Goal: Find specific page/section: Find specific page/section

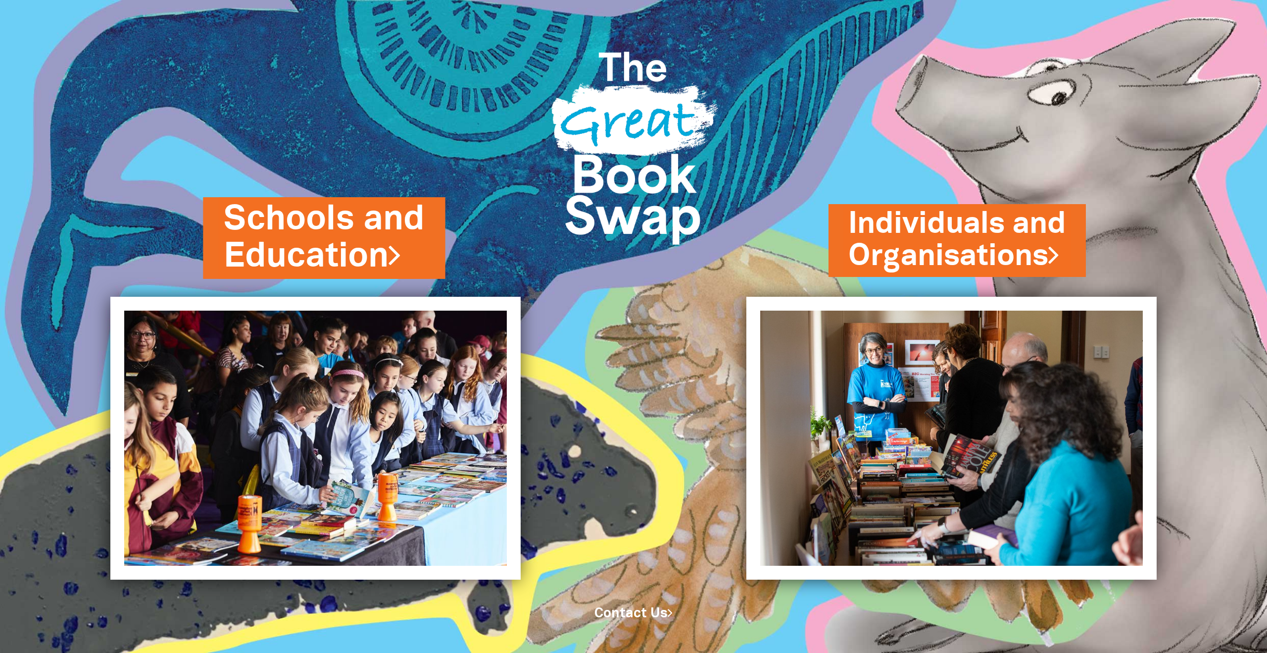
click at [367, 222] on link "Schools and Education" at bounding box center [324, 238] width 201 height 84
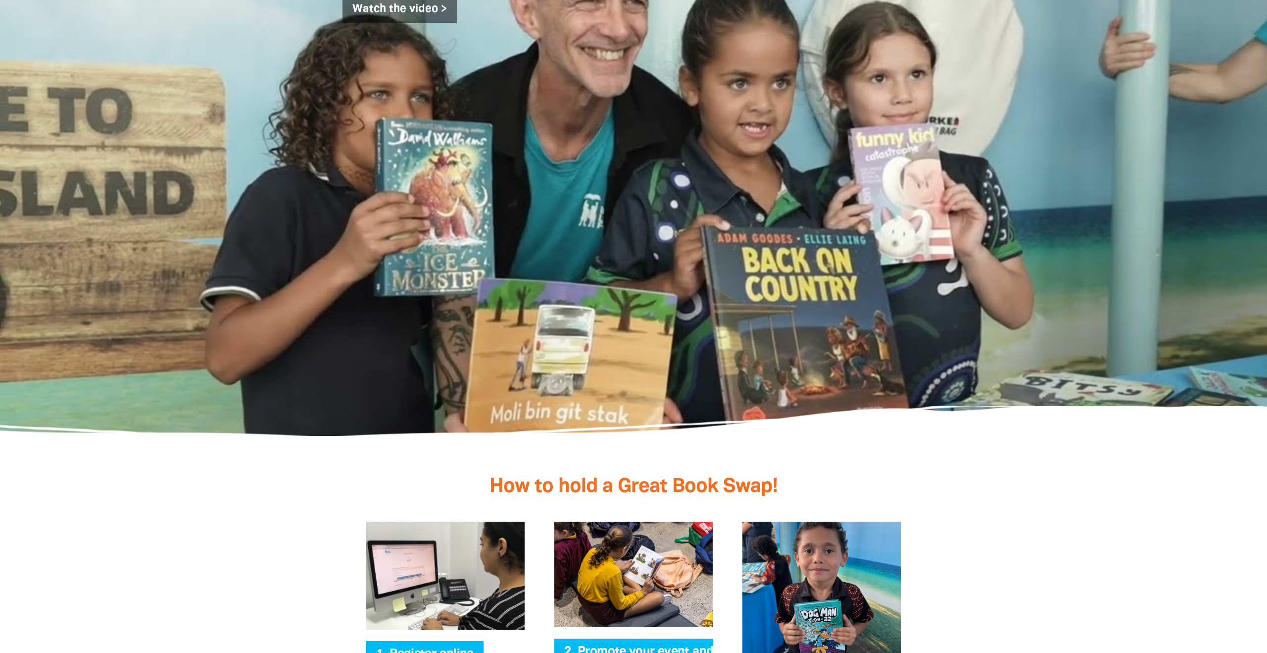
scroll to position [1674, 0]
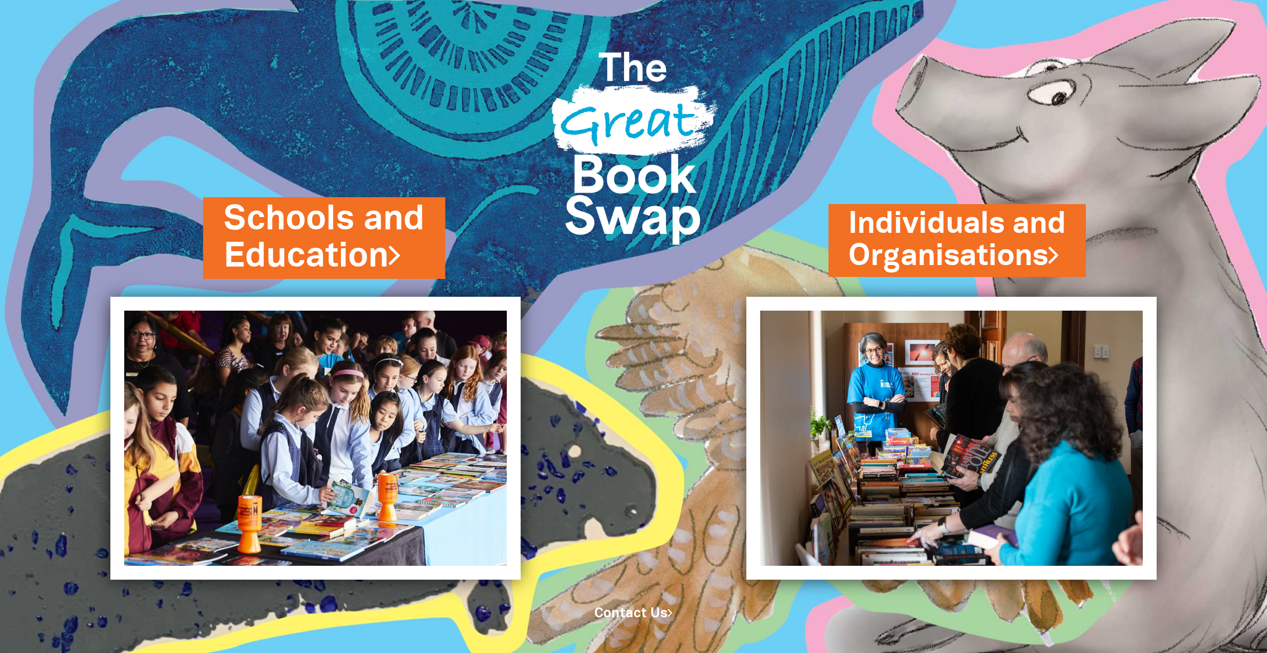
click at [284, 231] on link "Schools and Education" at bounding box center [324, 238] width 201 height 84
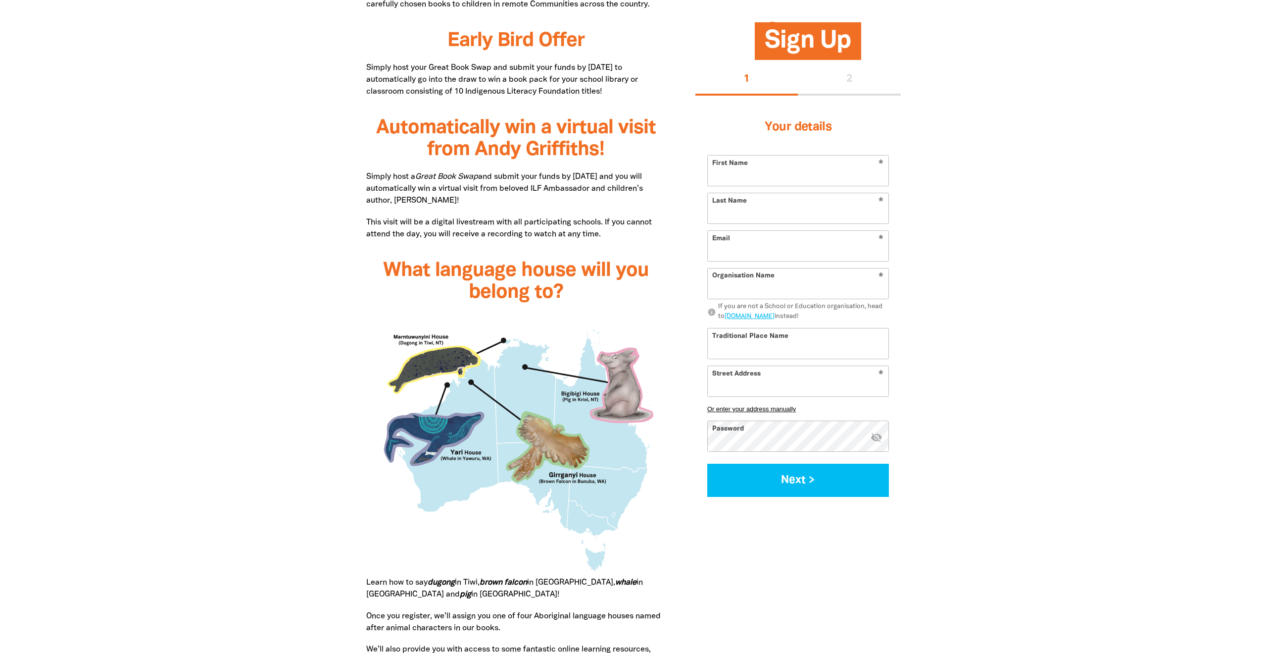
scroll to position [677, 0]
